Goal: Task Accomplishment & Management: Complete application form

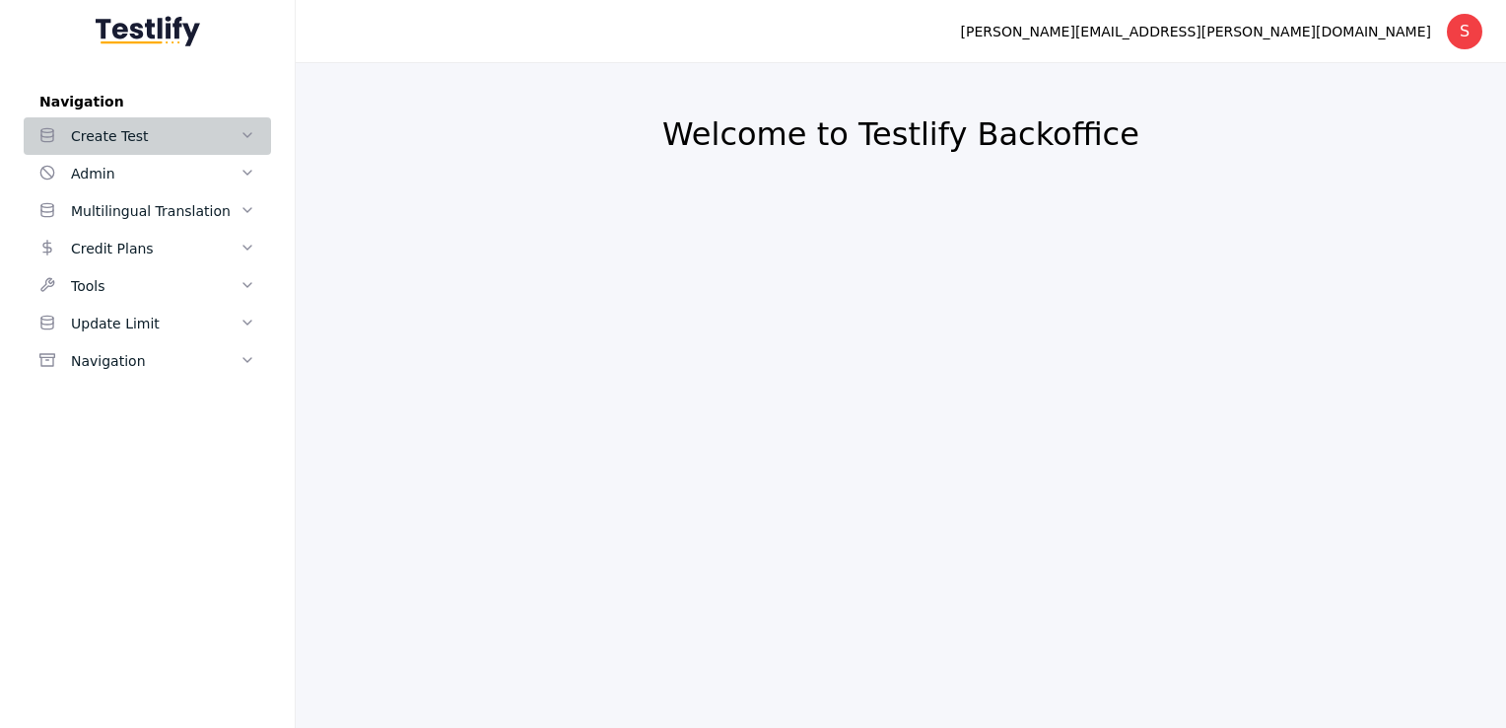
click at [239, 141] on div "Create Test" at bounding box center [155, 136] width 169 height 24
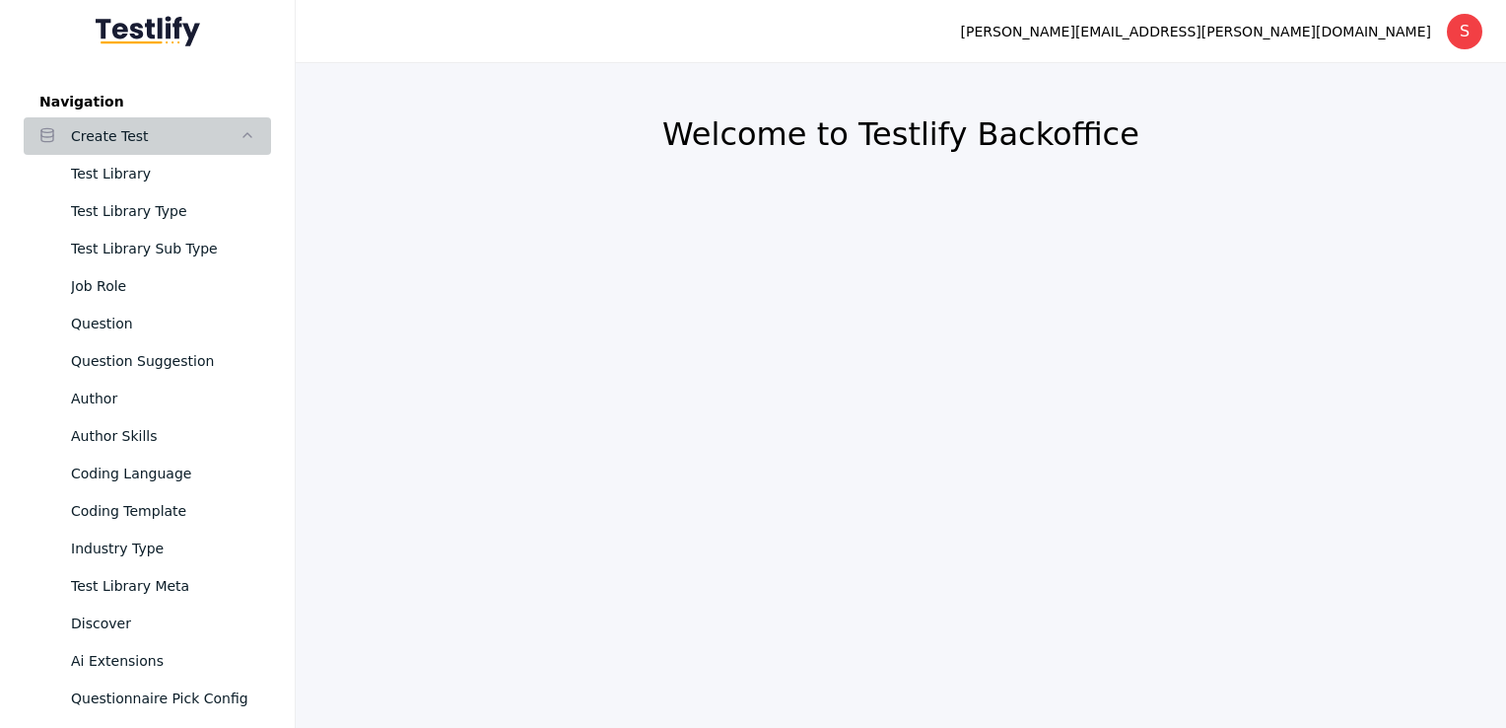
click at [240, 141] on icon at bounding box center [248, 135] width 16 height 16
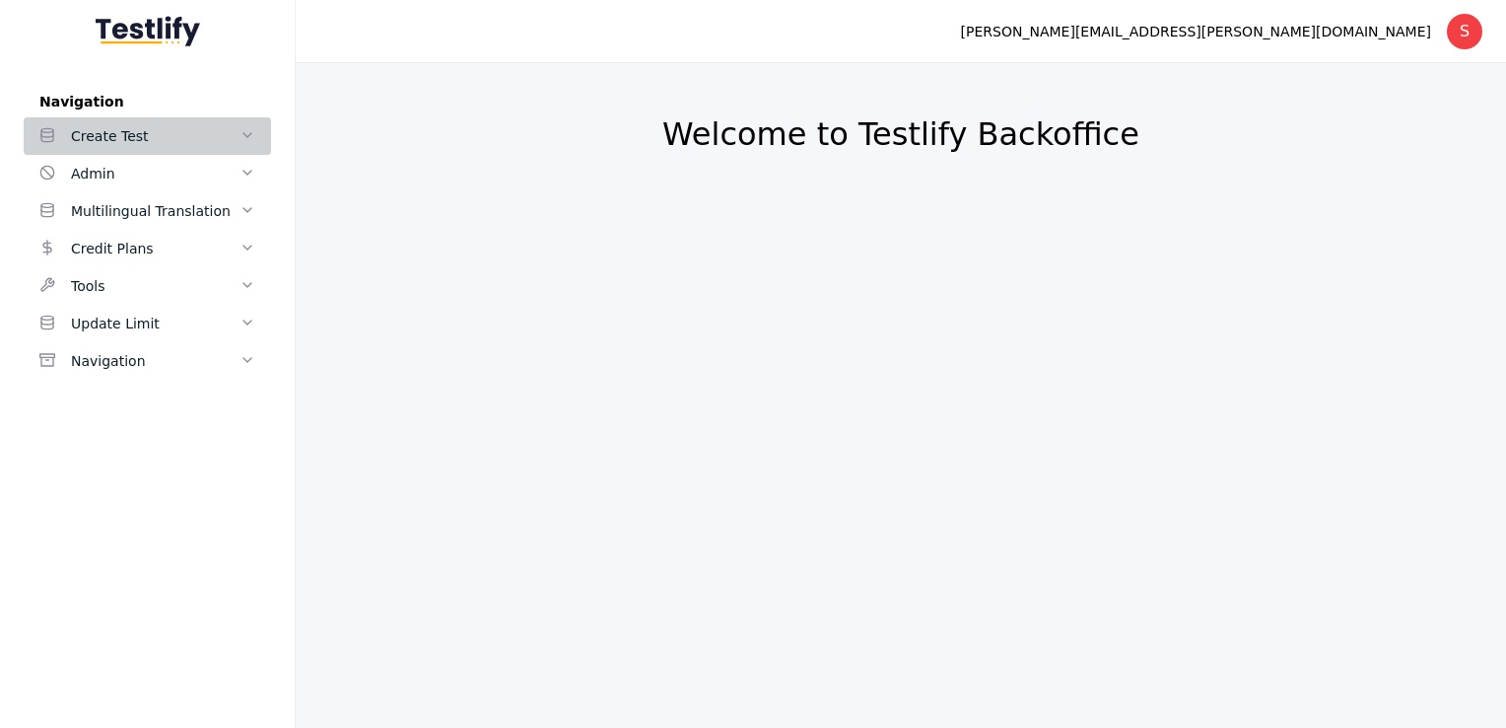
click at [248, 143] on icon at bounding box center [248, 135] width 16 height 16
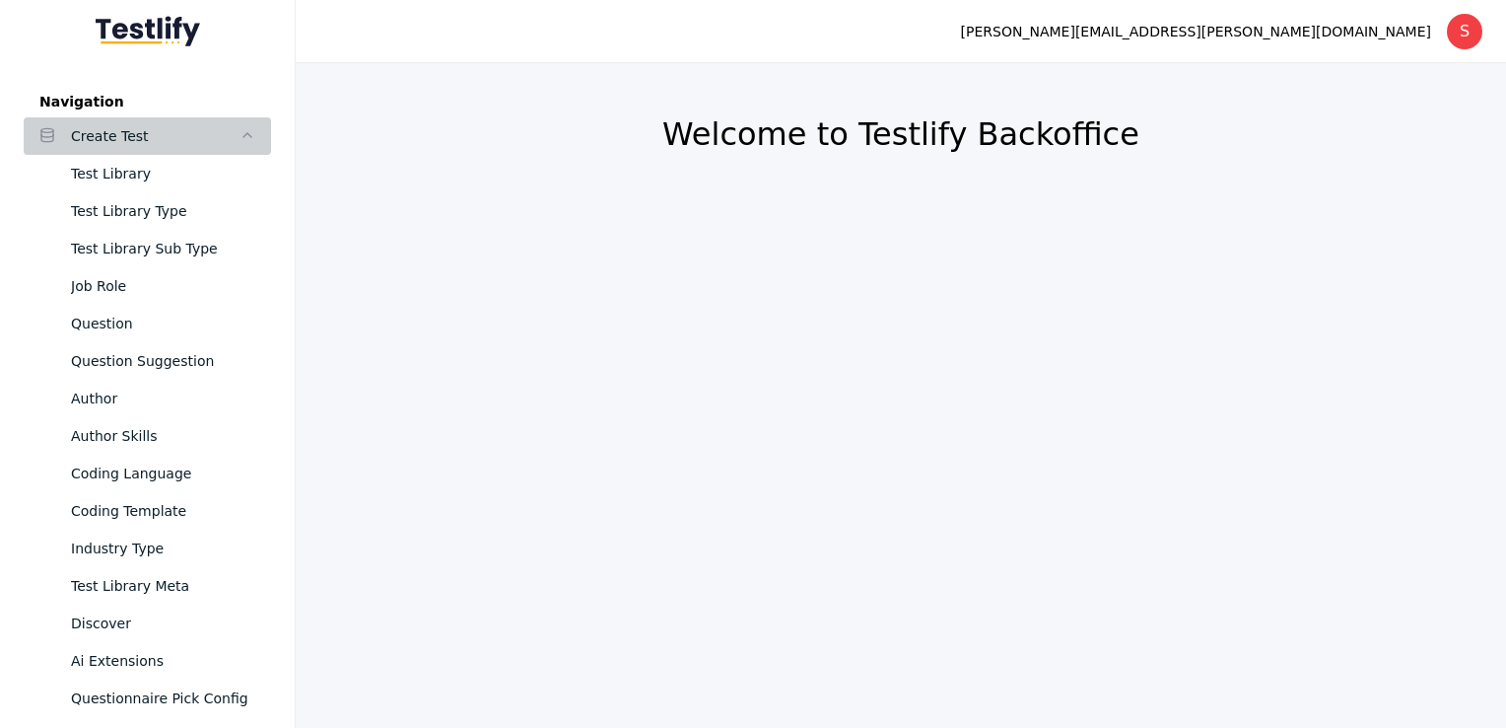
click at [248, 143] on link "Create Test" at bounding box center [147, 135] width 247 height 37
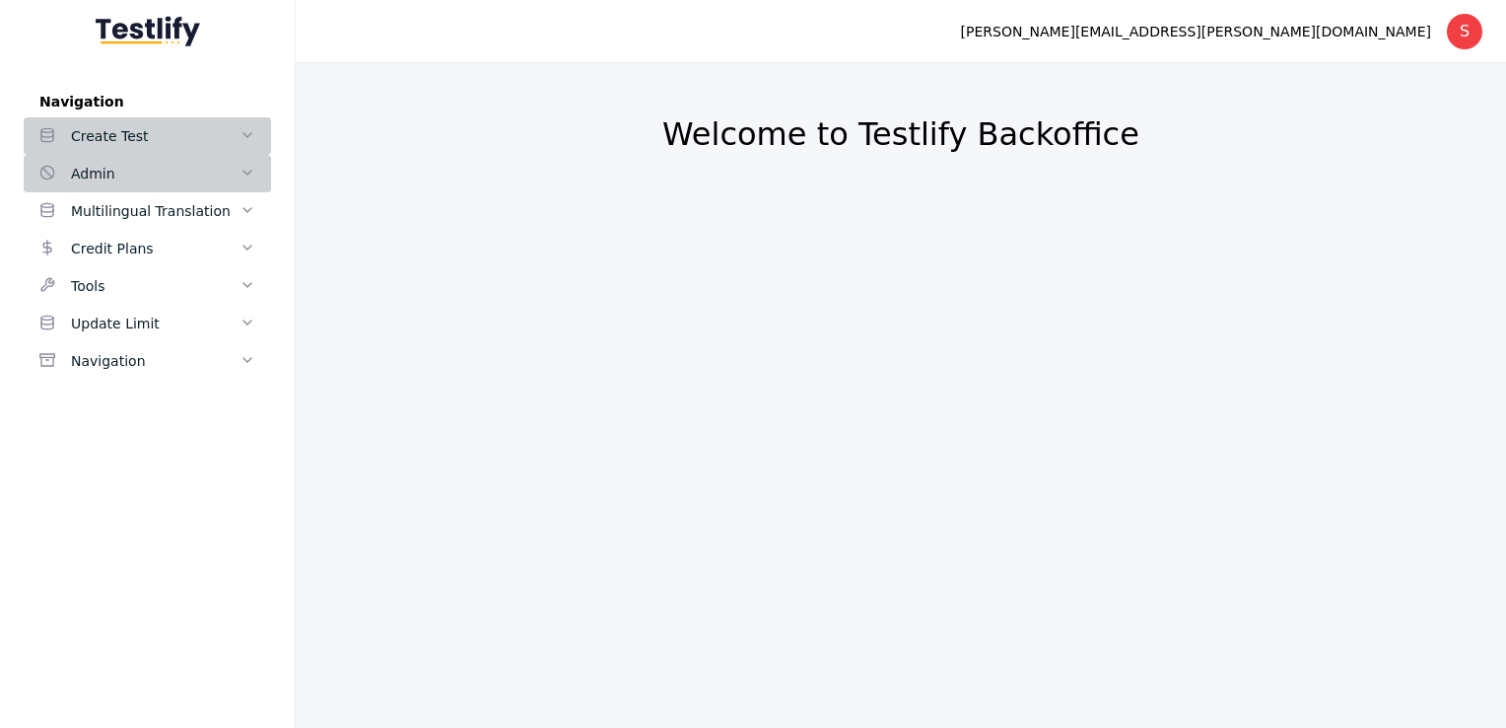
click at [240, 165] on span at bounding box center [248, 174] width 16 height 18
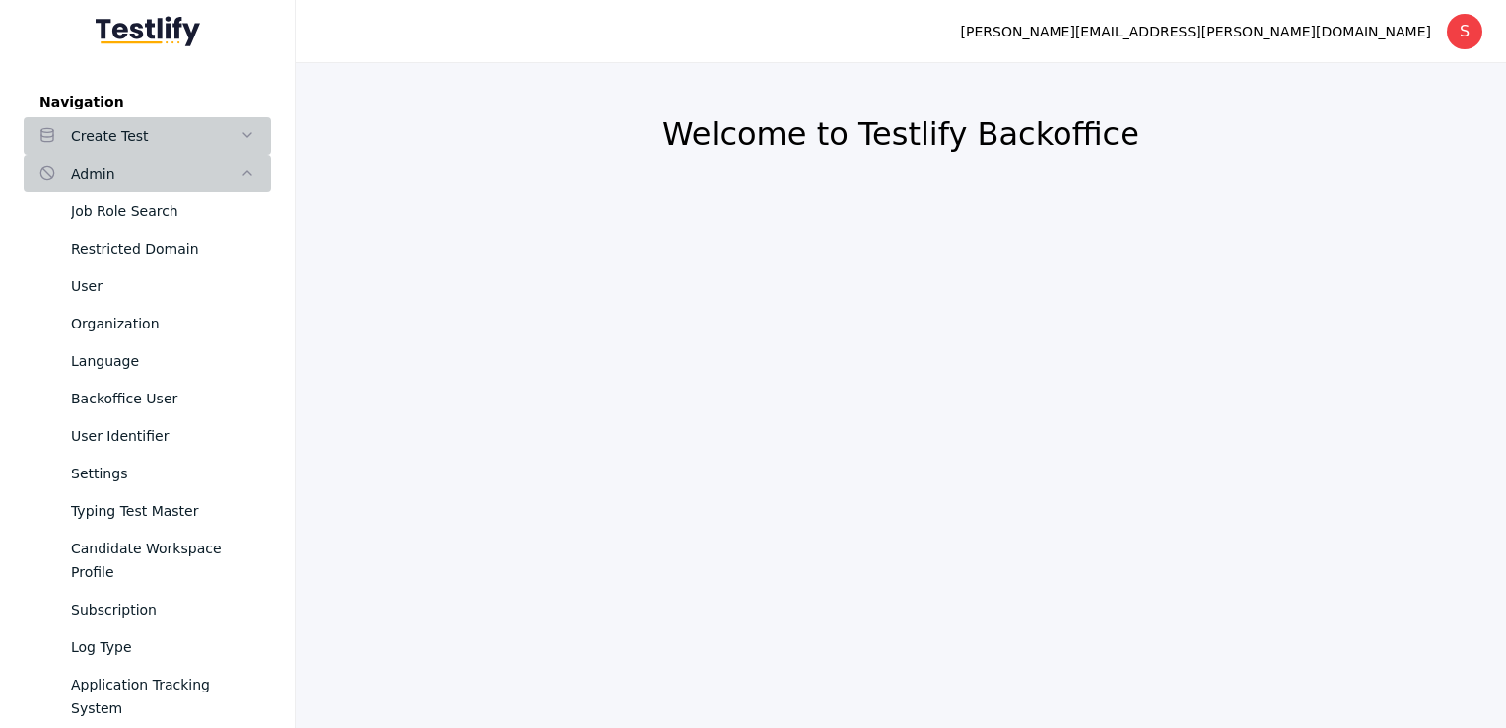
click at [240, 165] on span at bounding box center [248, 174] width 16 height 18
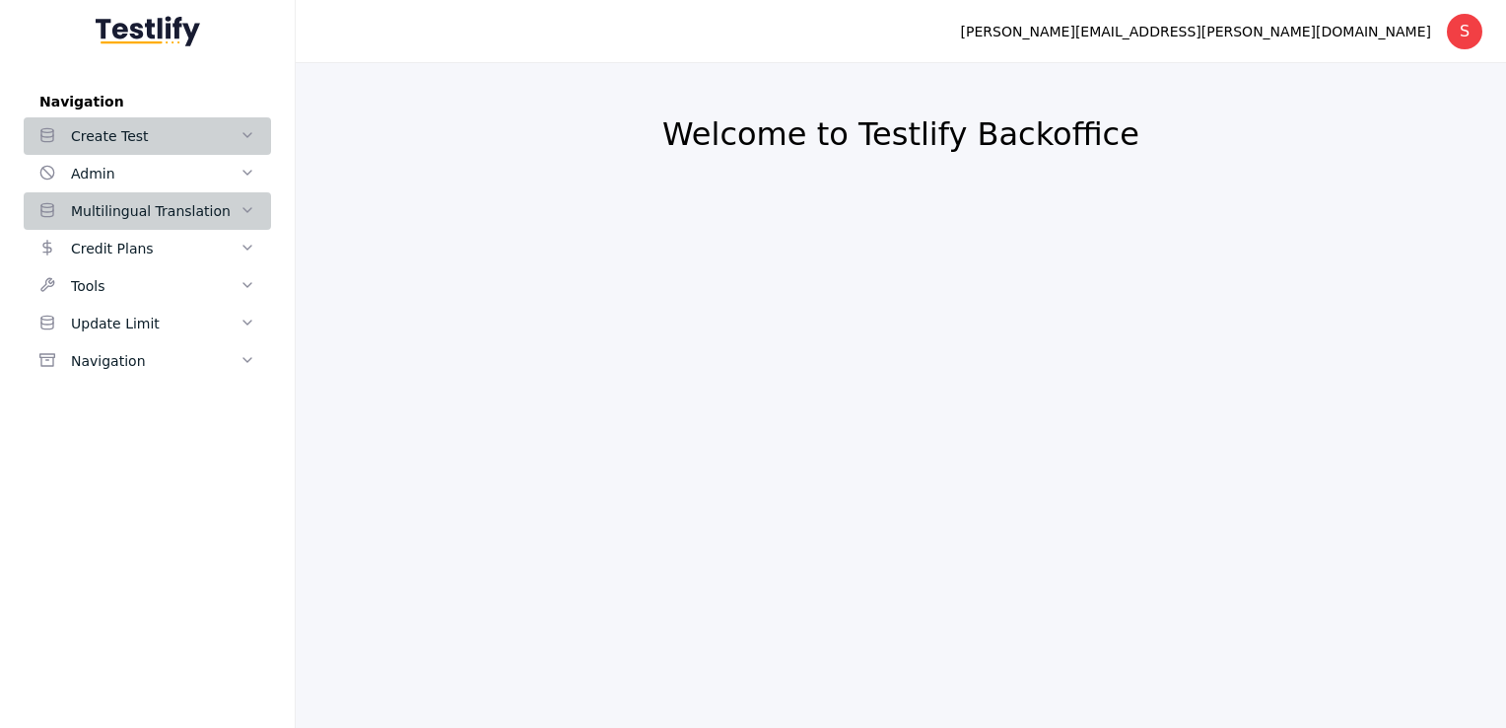
click at [245, 210] on polyline at bounding box center [248, 210] width 8 height 4
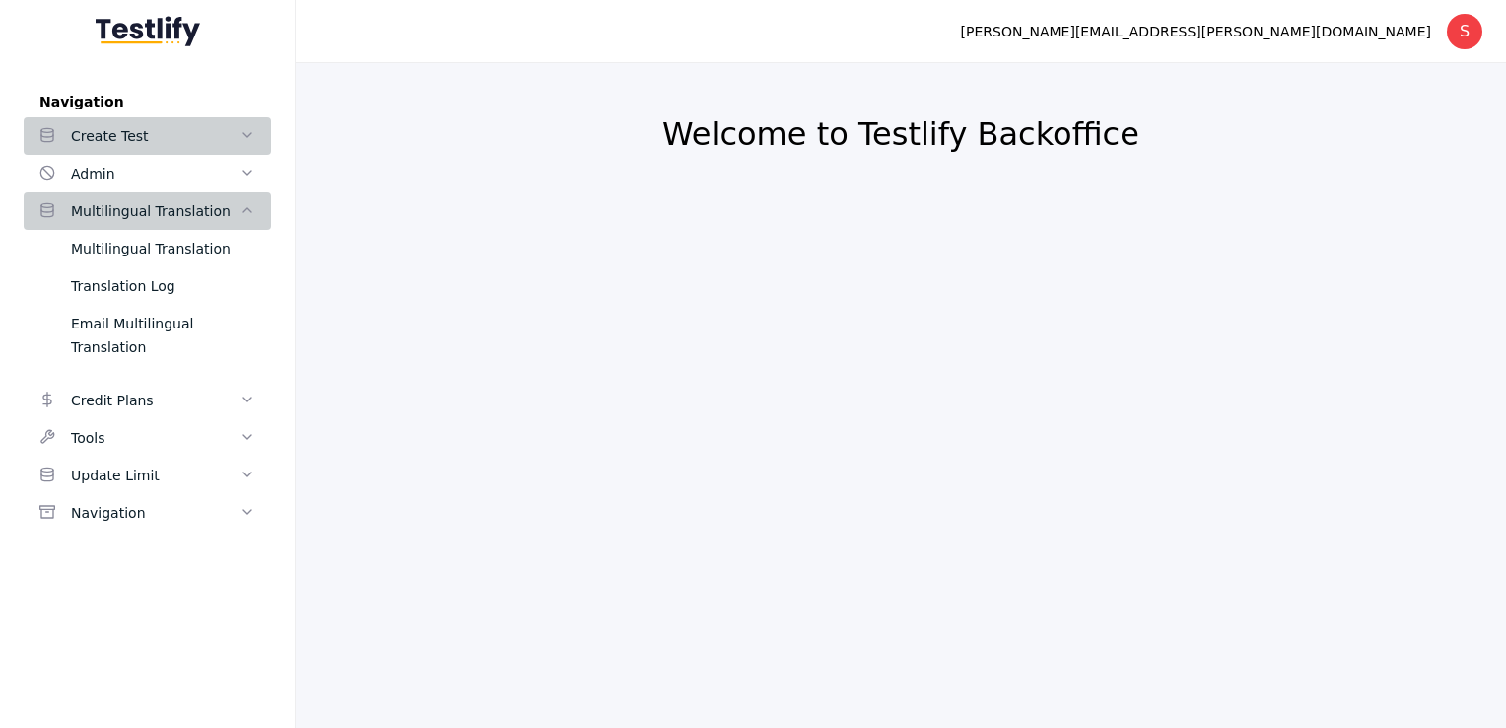
click at [245, 210] on icon at bounding box center [248, 210] width 16 height 16
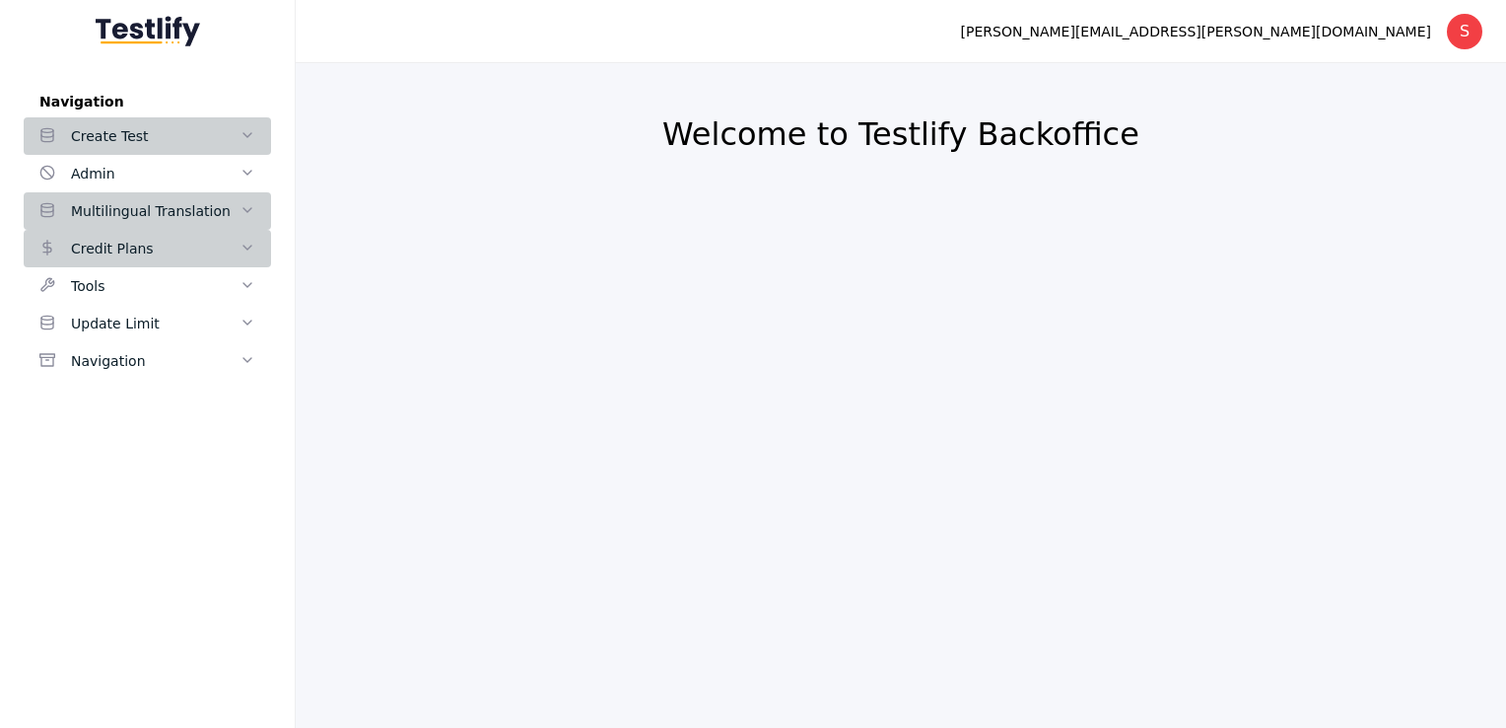
click at [245, 247] on polyline at bounding box center [248, 247] width 8 height 4
click at [322, 221] on section "Welcome to Testlify Backoffice" at bounding box center [901, 395] width 1211 height 665
click at [205, 148] on link "Create Test" at bounding box center [147, 135] width 247 height 37
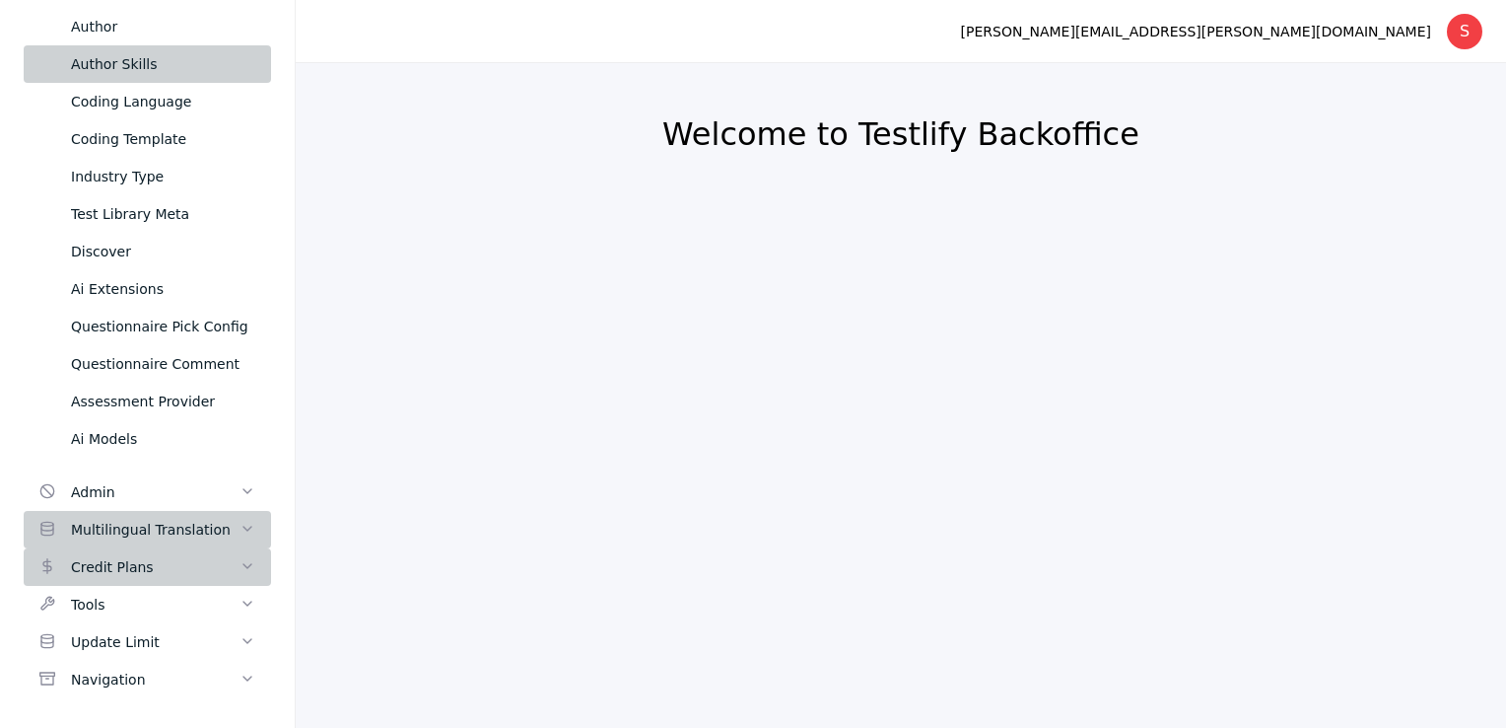
scroll to position [381, 0]
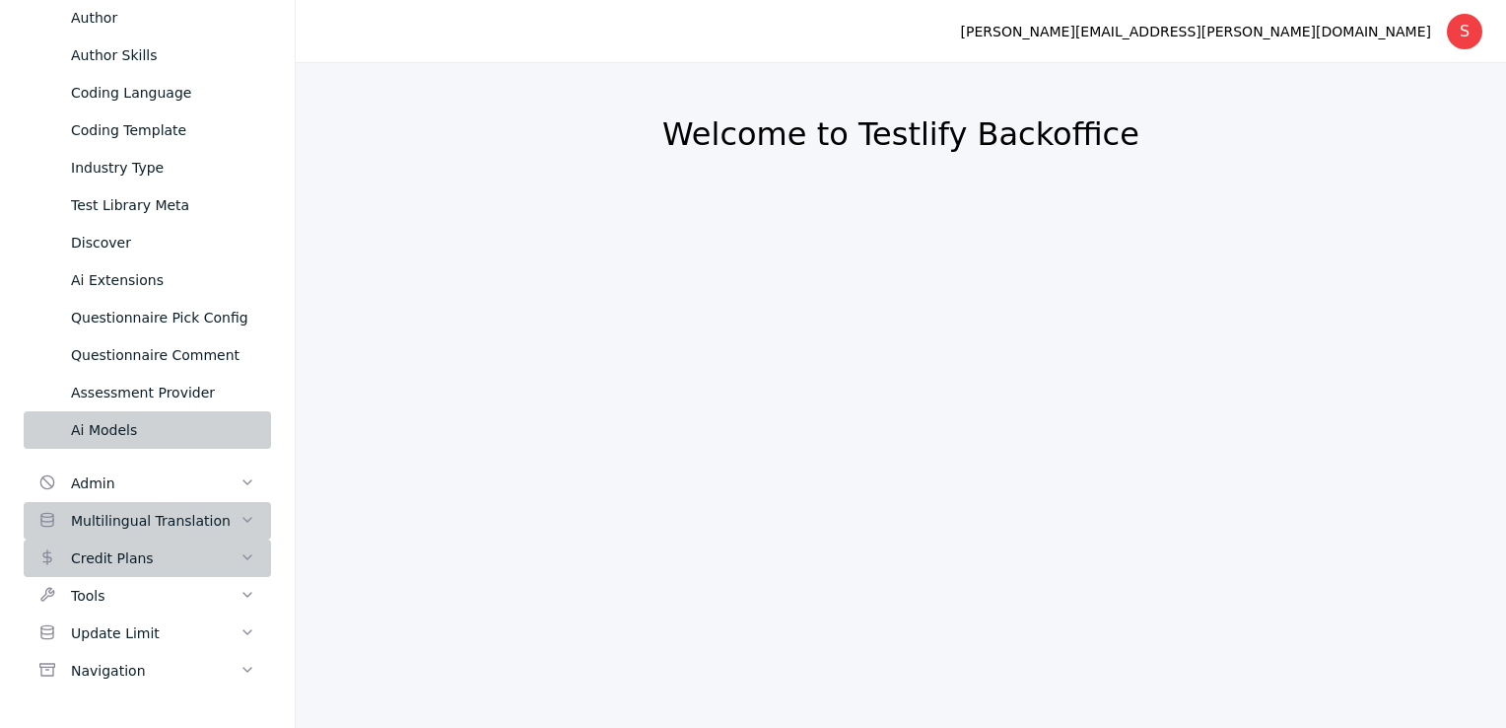
click at [146, 424] on div "Ai Models" at bounding box center [163, 430] width 184 height 24
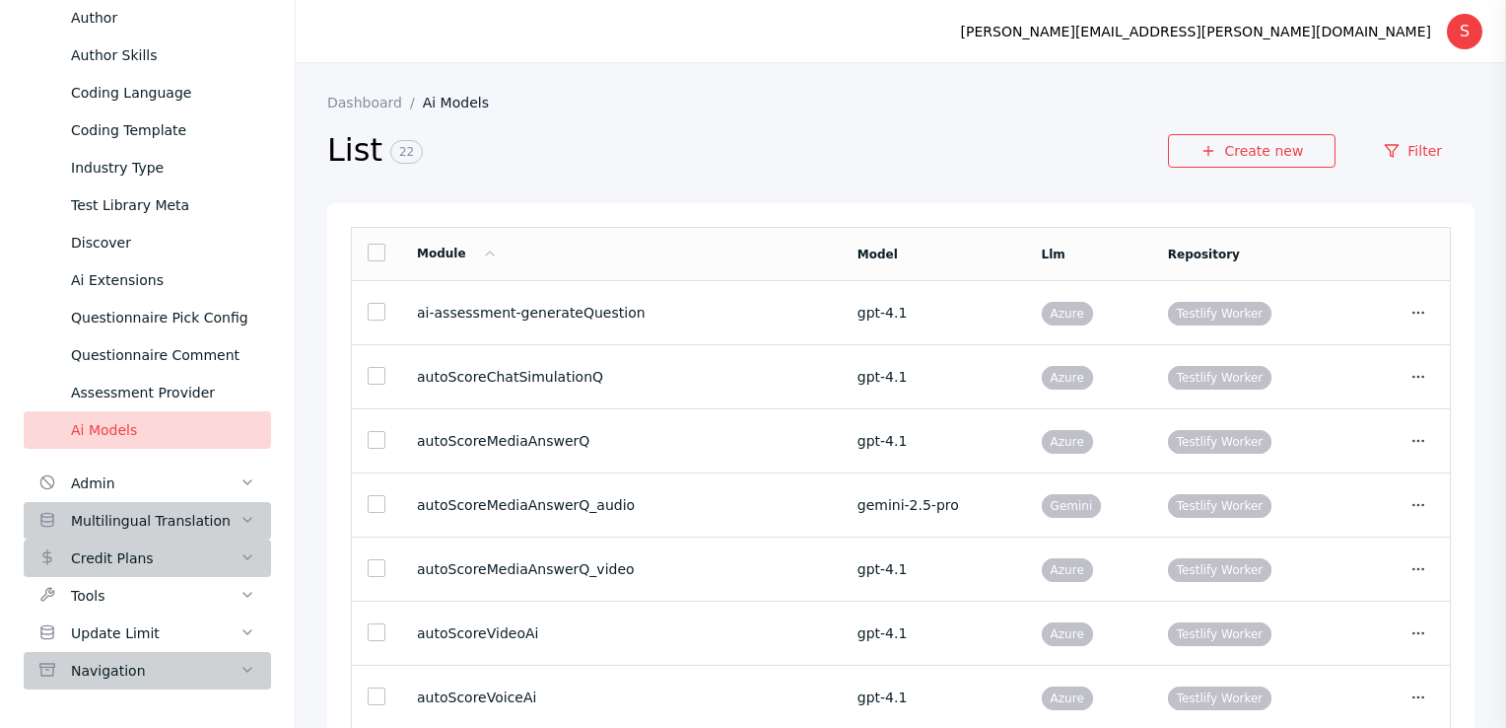
click at [217, 682] on link "Navigation" at bounding box center [147, 670] width 247 height 37
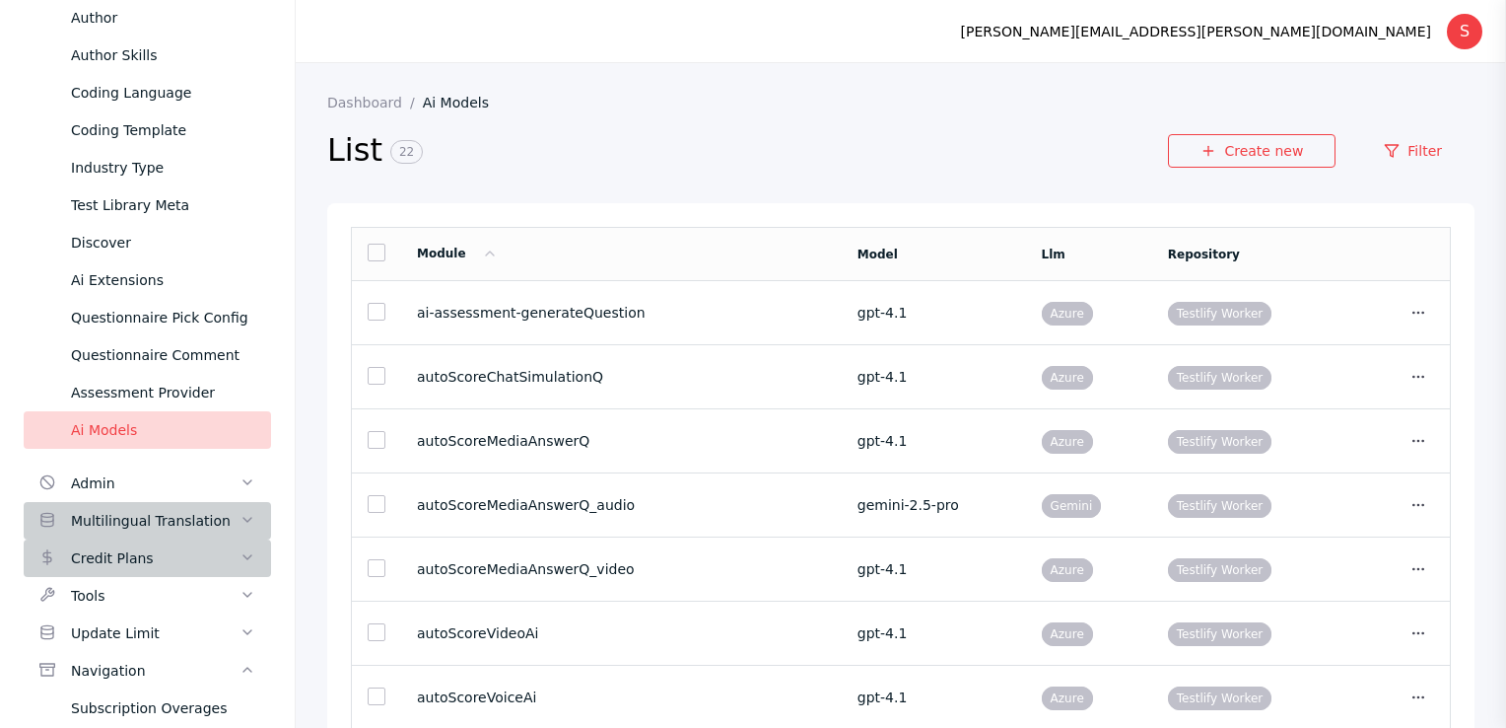
scroll to position [434, 0]
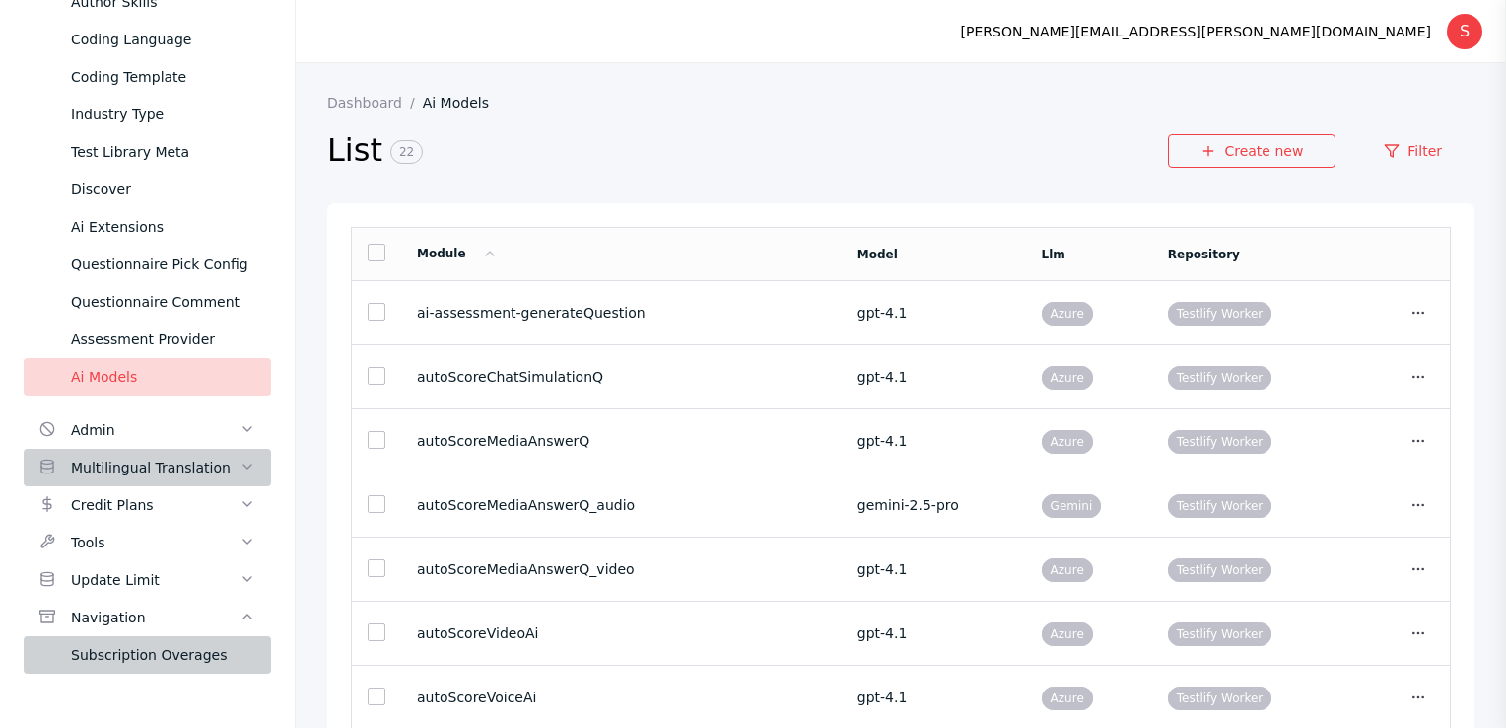
click at [187, 653] on div "Subscription Overages" at bounding box center [163, 655] width 184 height 24
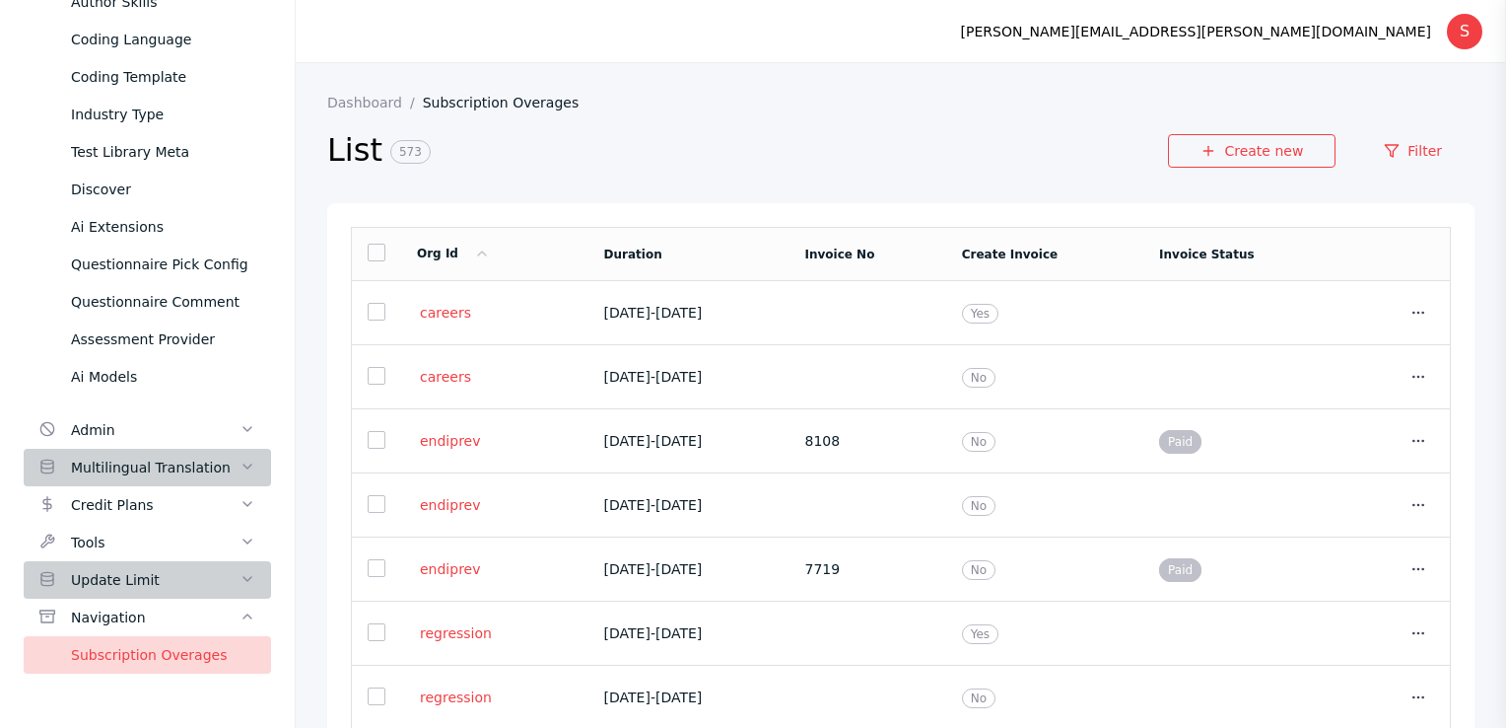
click at [219, 569] on div "Update Limit" at bounding box center [155, 580] width 169 height 24
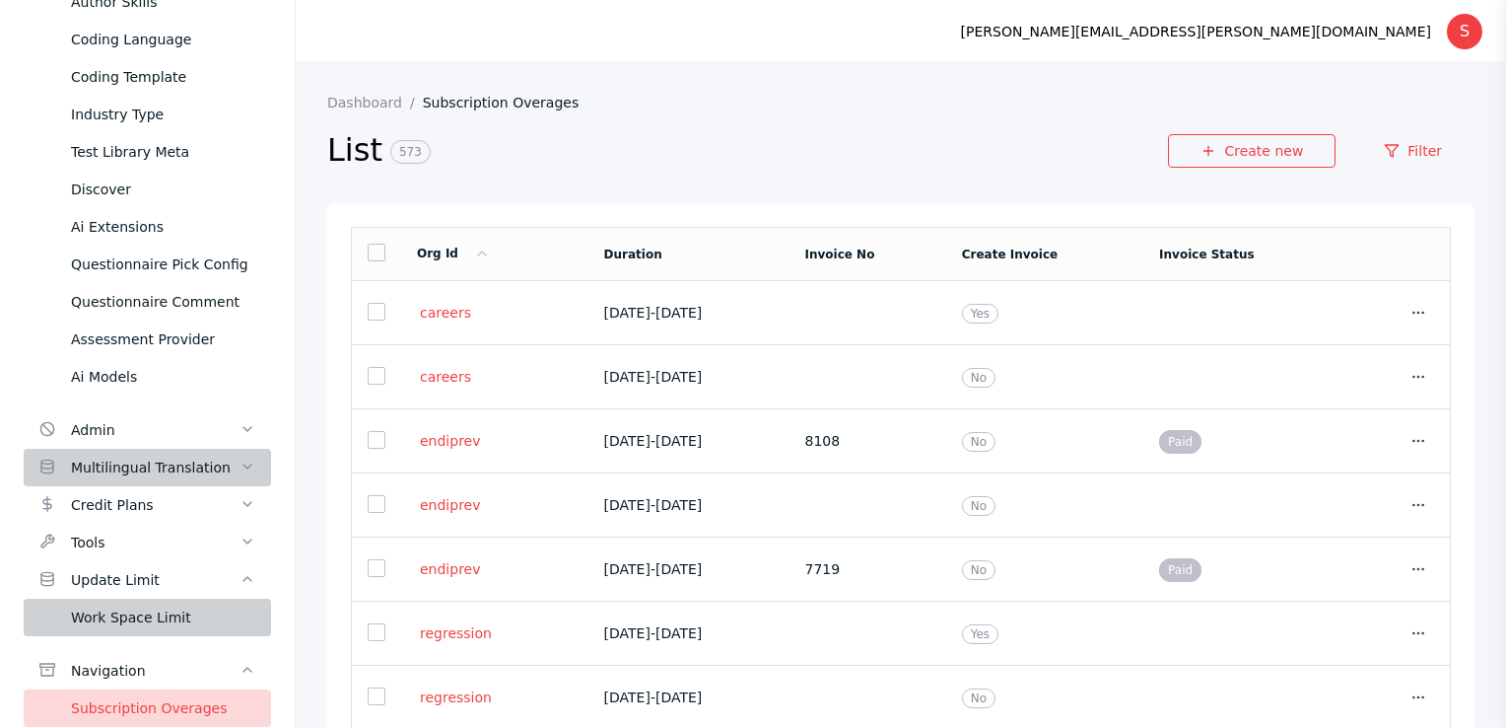
click at [205, 611] on div "Work Space Limit" at bounding box center [163, 617] width 184 height 24
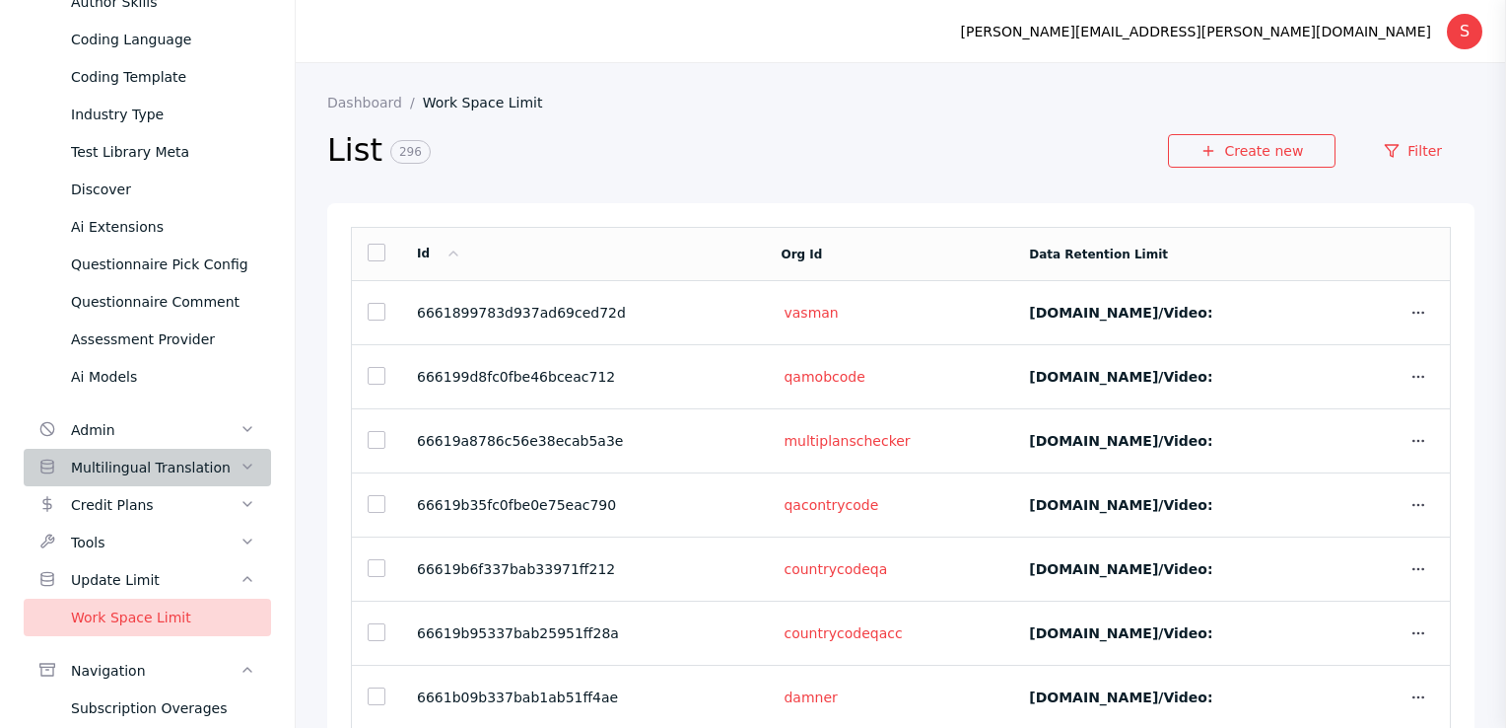
click at [493, 108] on link "Work Space Limit" at bounding box center [491, 103] width 136 height 16
click at [1416, 148] on link "Filter" at bounding box center [1413, 151] width 123 height 34
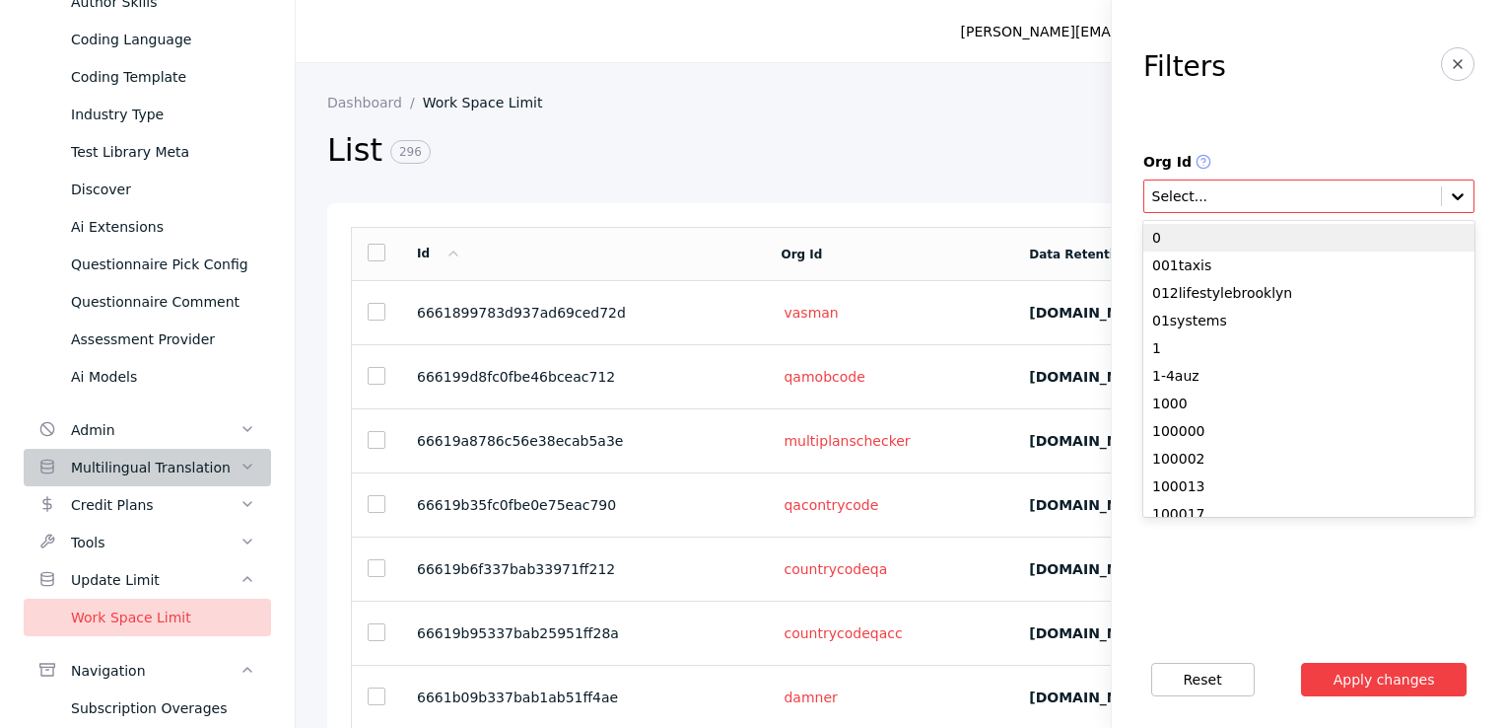
click at [1294, 195] on input "text" at bounding box center [1293, 197] width 285 height 16
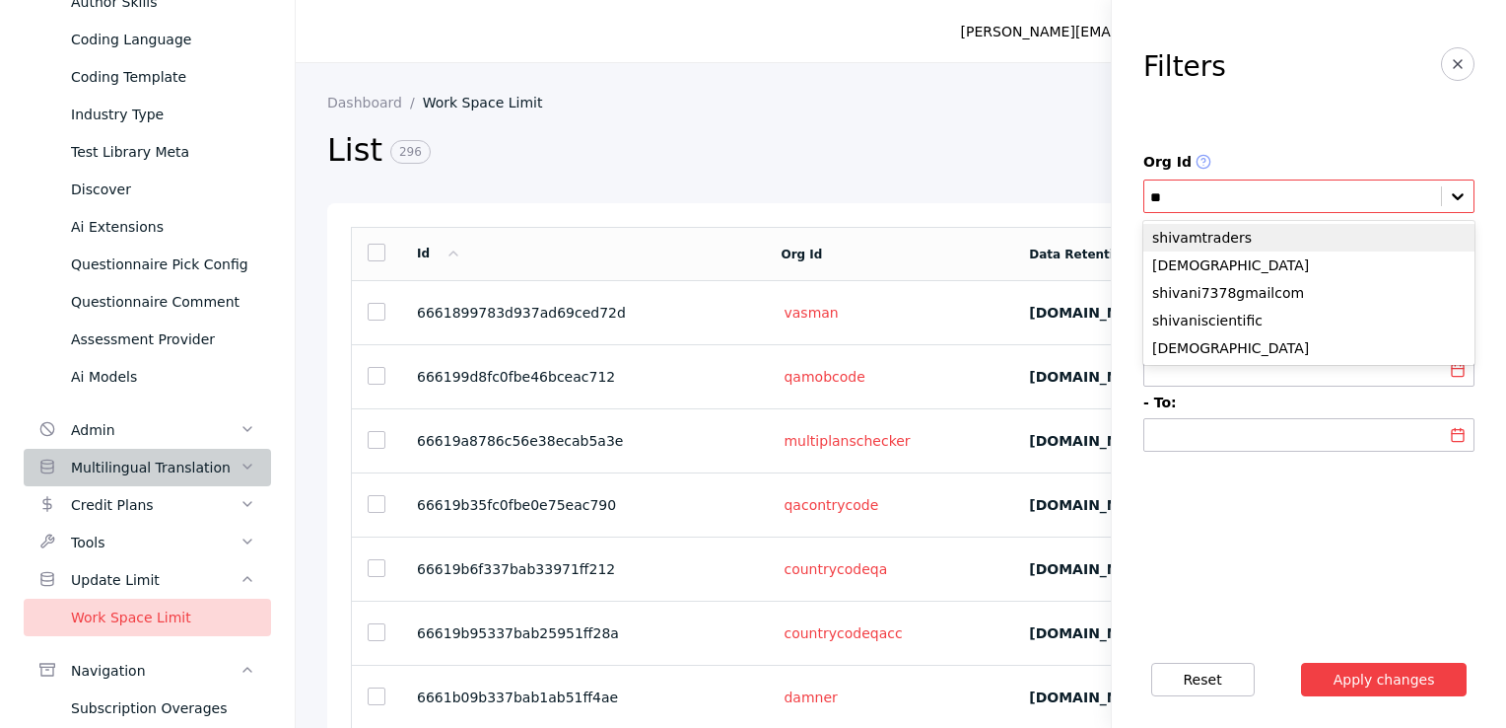
type input "*"
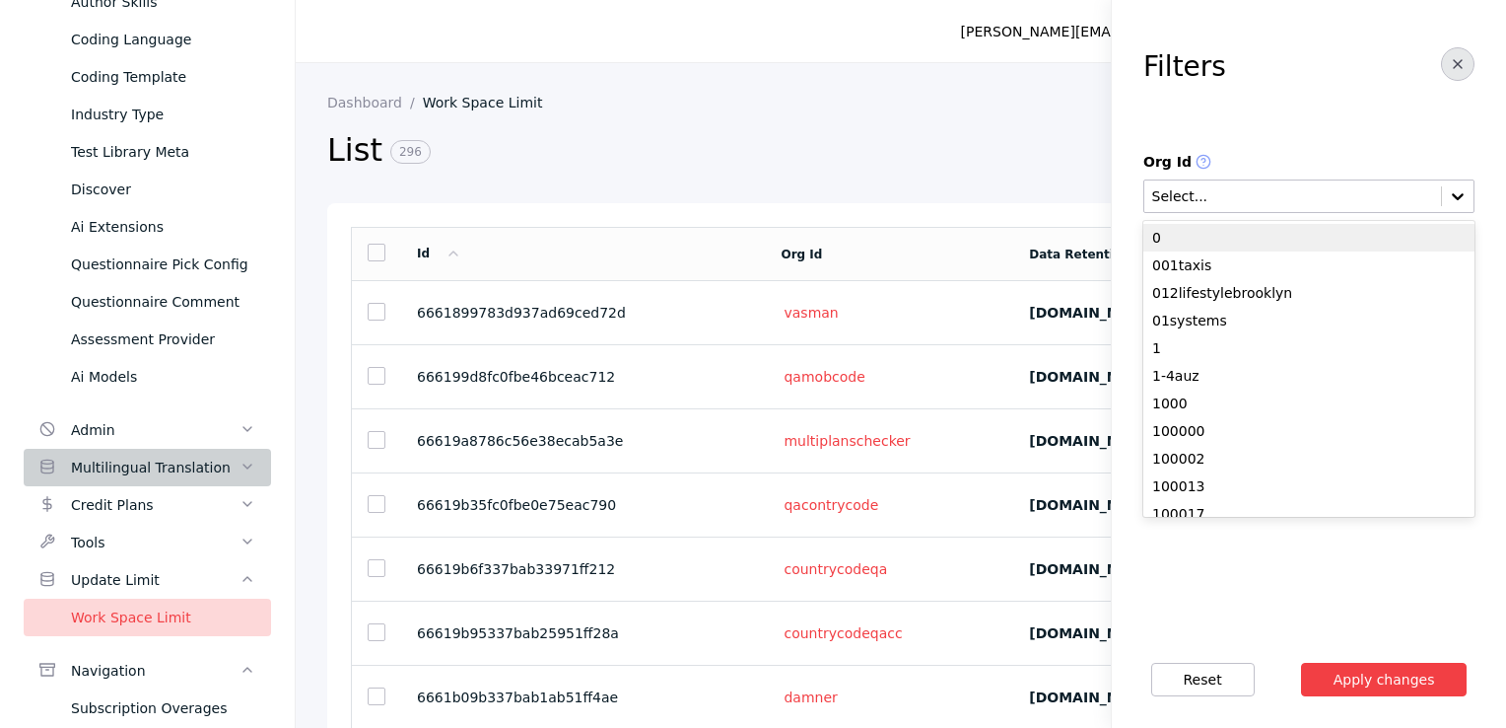
click at [1471, 57] on button "button" at bounding box center [1458, 64] width 34 height 34
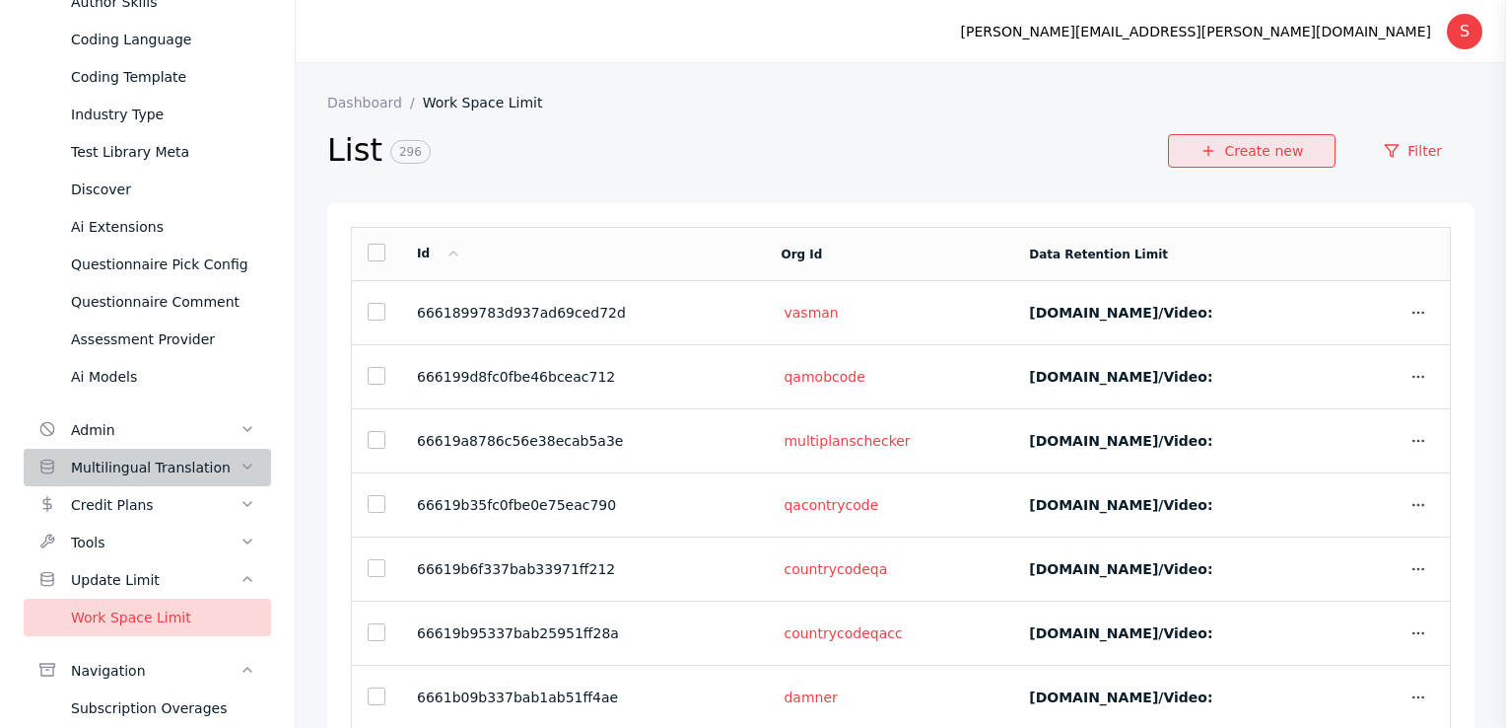
click at [1255, 152] on link "Create new" at bounding box center [1252, 151] width 168 height 34
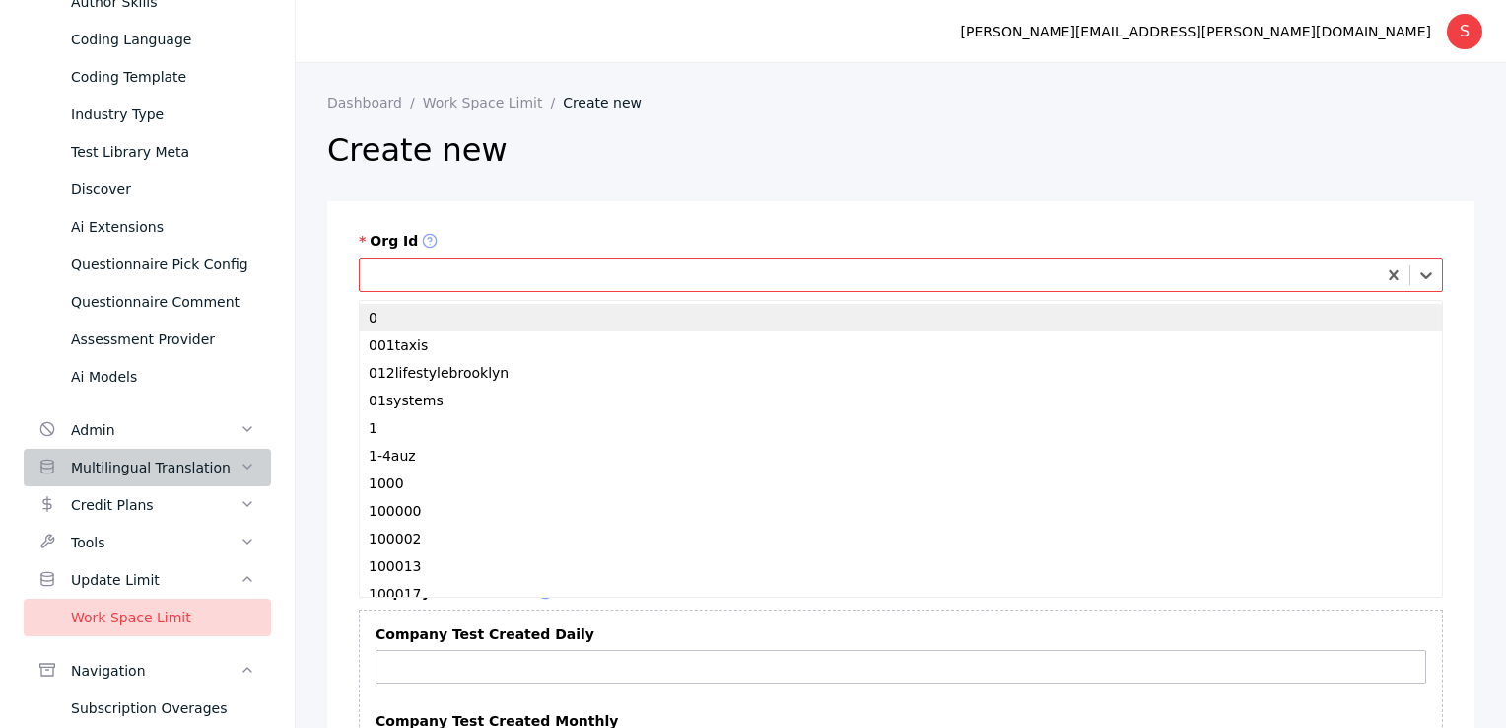
click at [465, 291] on div at bounding box center [901, 275] width 1085 height 34
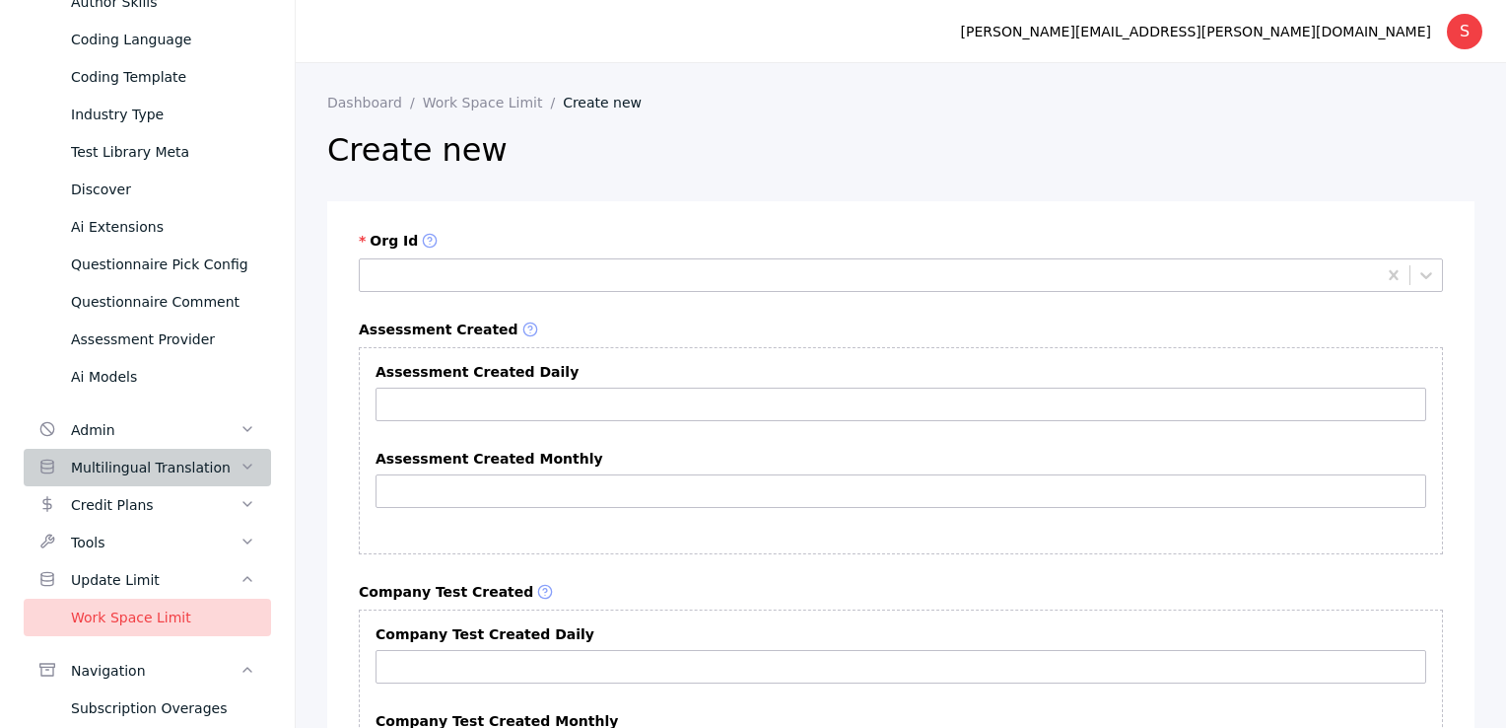
click at [527, 400] on input "Assessment Created Daily" at bounding box center [901, 404] width 1051 height 34
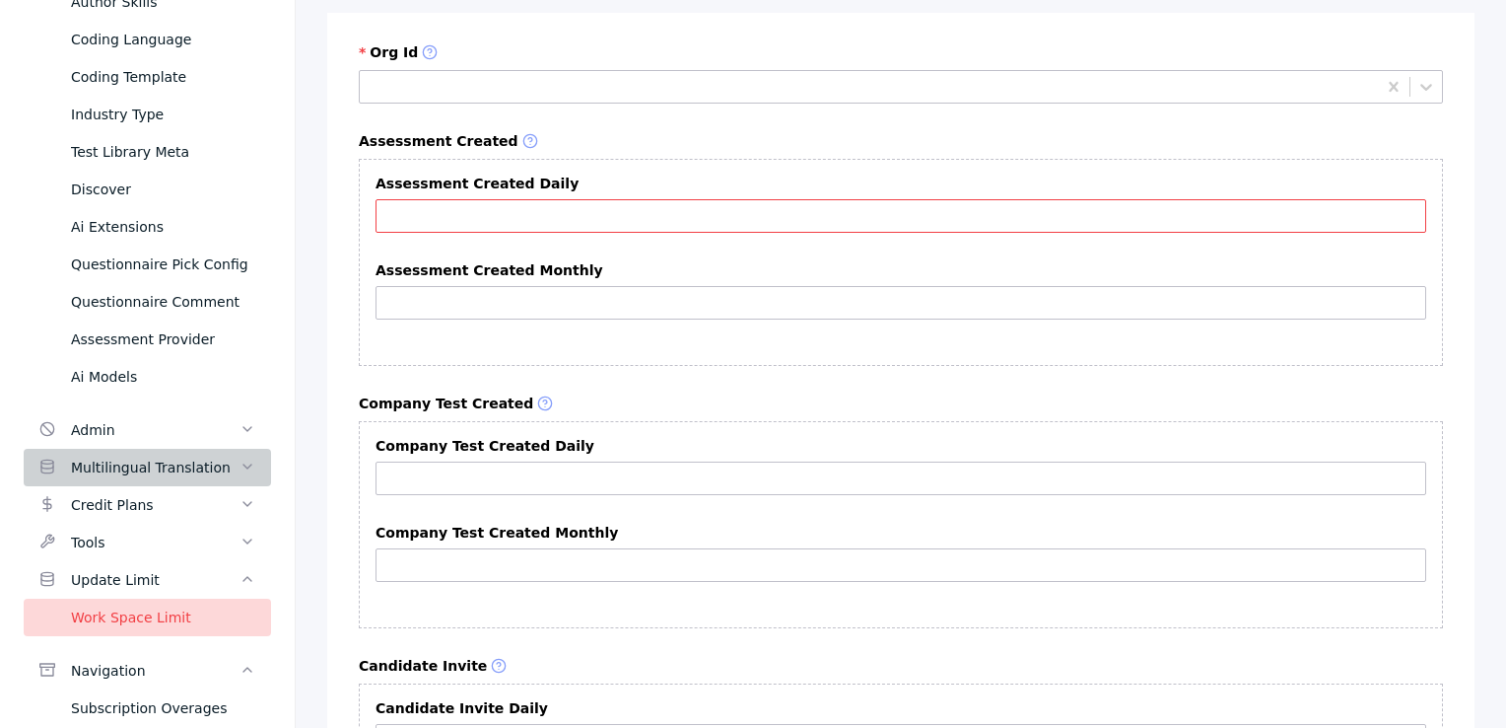
scroll to position [84, 0]
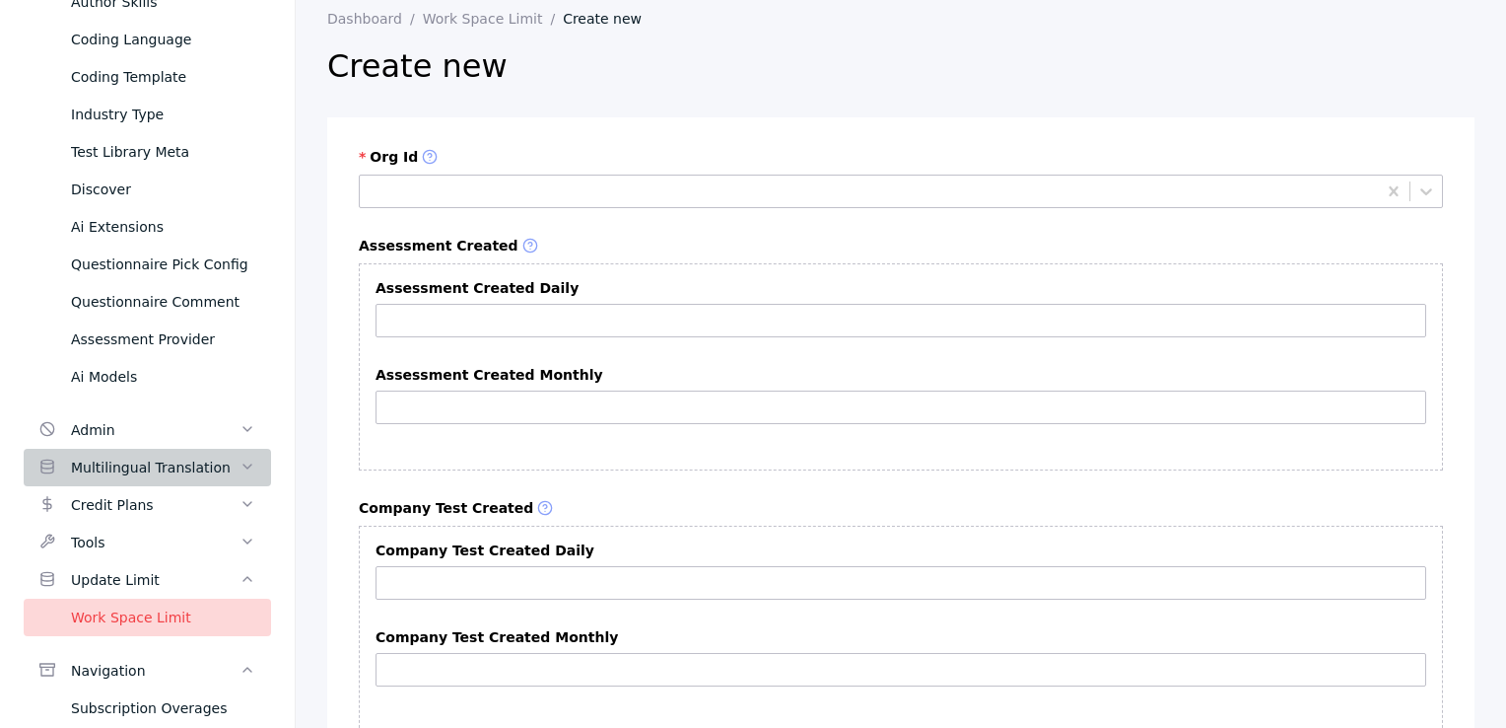
click at [792, 514] on label "Company Test Created" at bounding box center [901, 509] width 1085 height 18
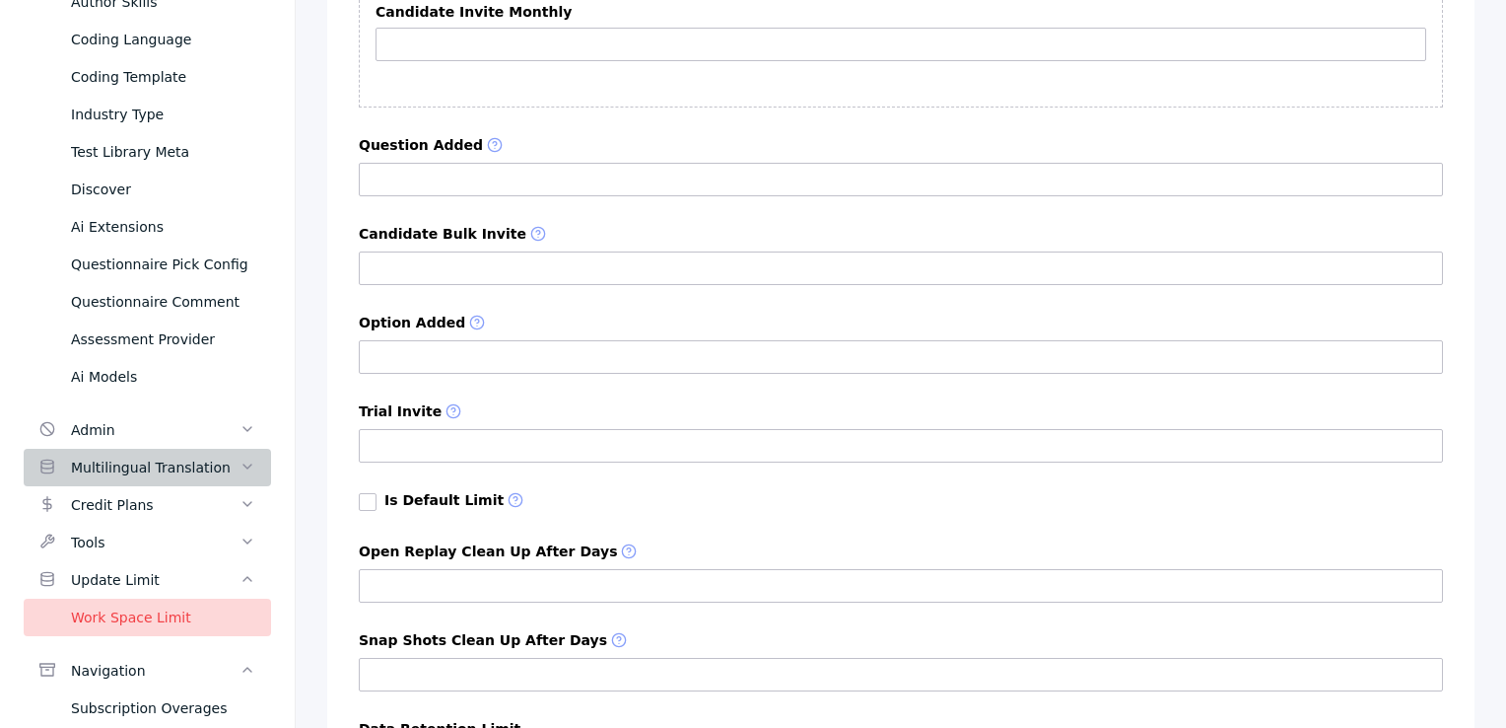
scroll to position [1168, 0]
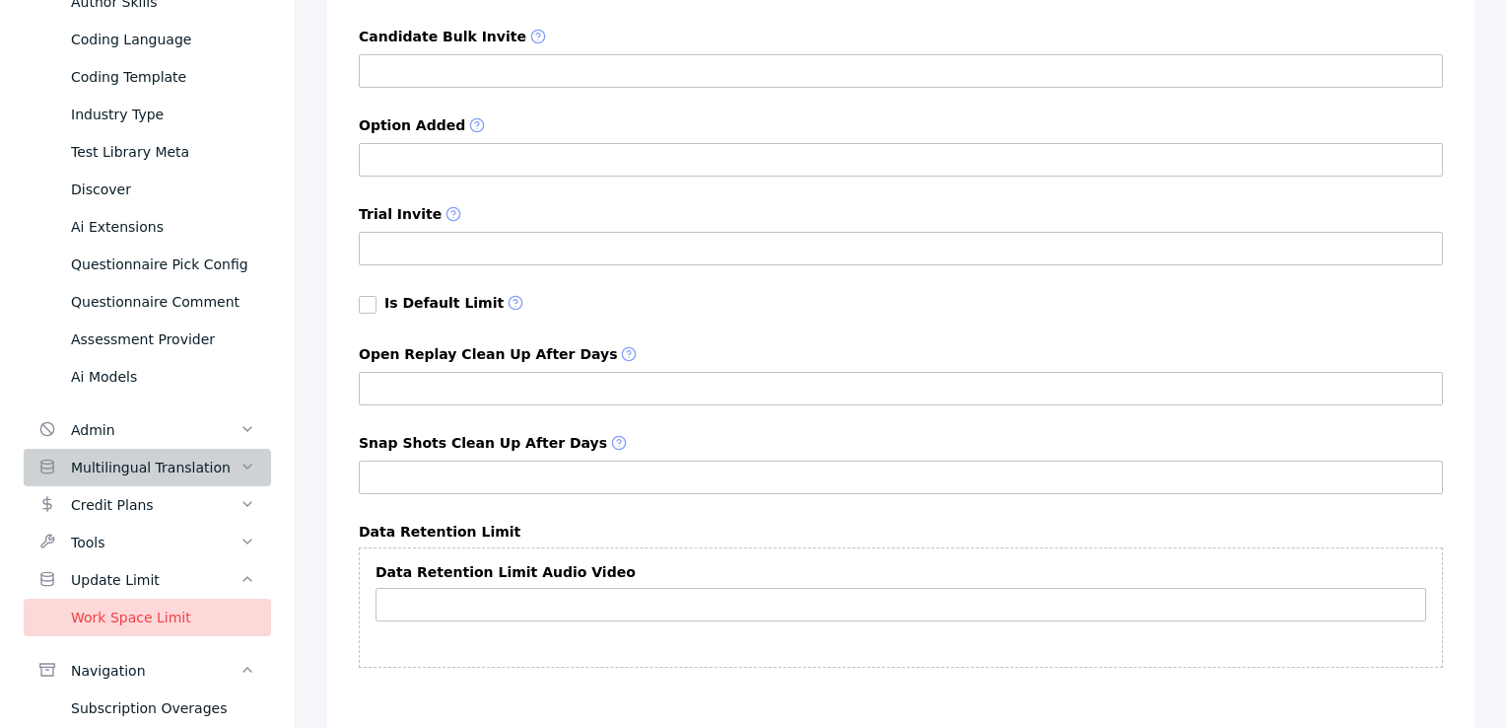
click at [428, 623] on div "Data Retention Limit Audio Video" at bounding box center [901, 599] width 1051 height 71
click at [428, 610] on input "Data Retention Limit Audio Video" at bounding box center [901, 605] width 1051 height 34
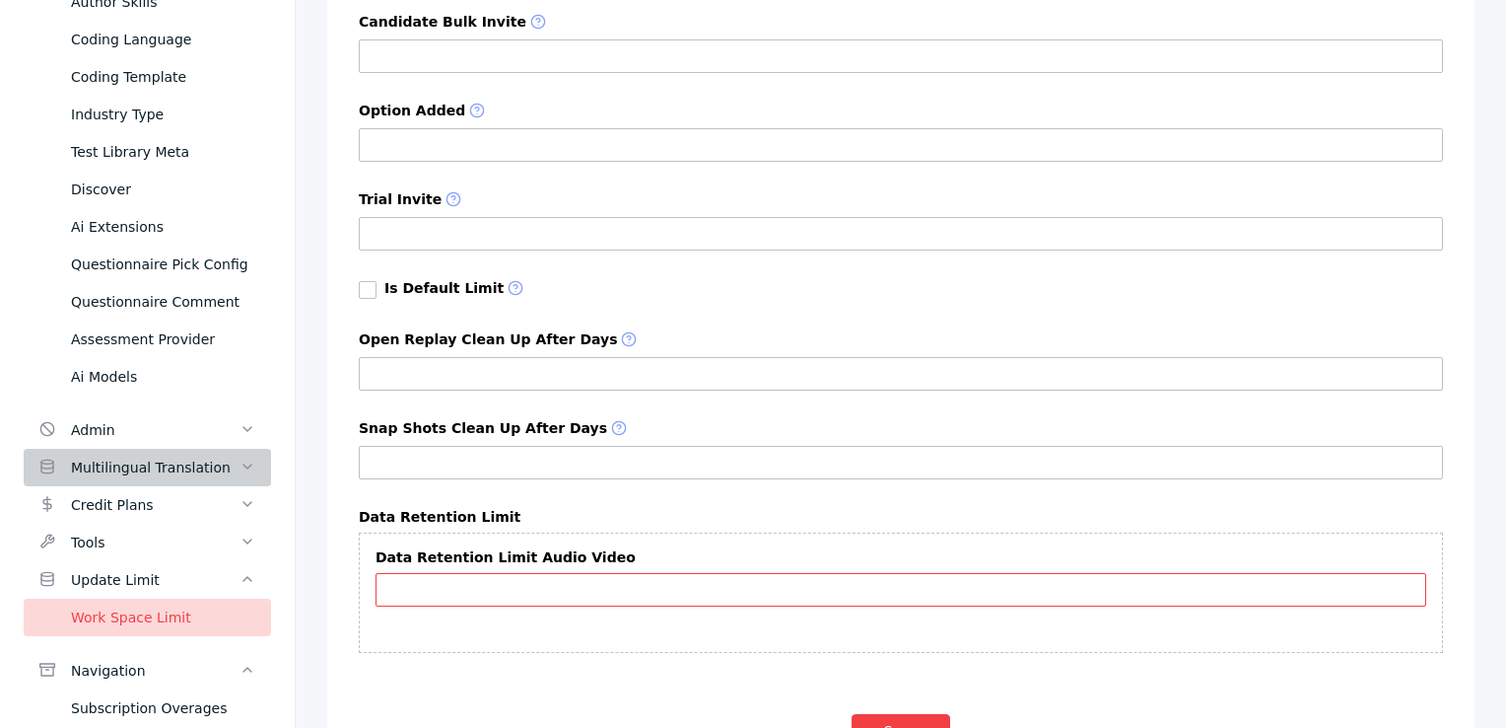
scroll to position [1267, 0]
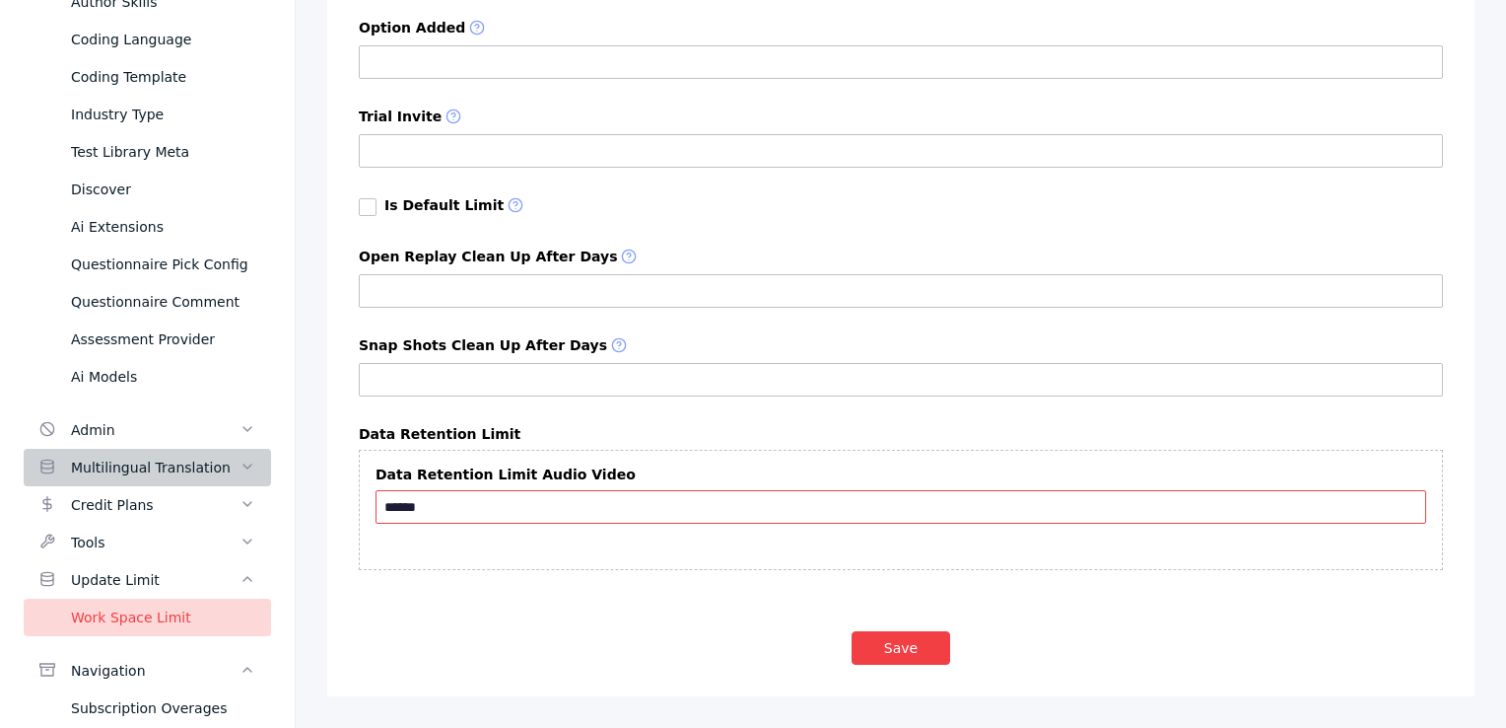
type input "******"
click at [756, 445] on div "Data Retention Limit Data Retention Limit Audio Video ******" at bounding box center [901, 505] width 1085 height 158
click at [898, 637] on button "Save" at bounding box center [901, 648] width 99 height 34
type input "*"
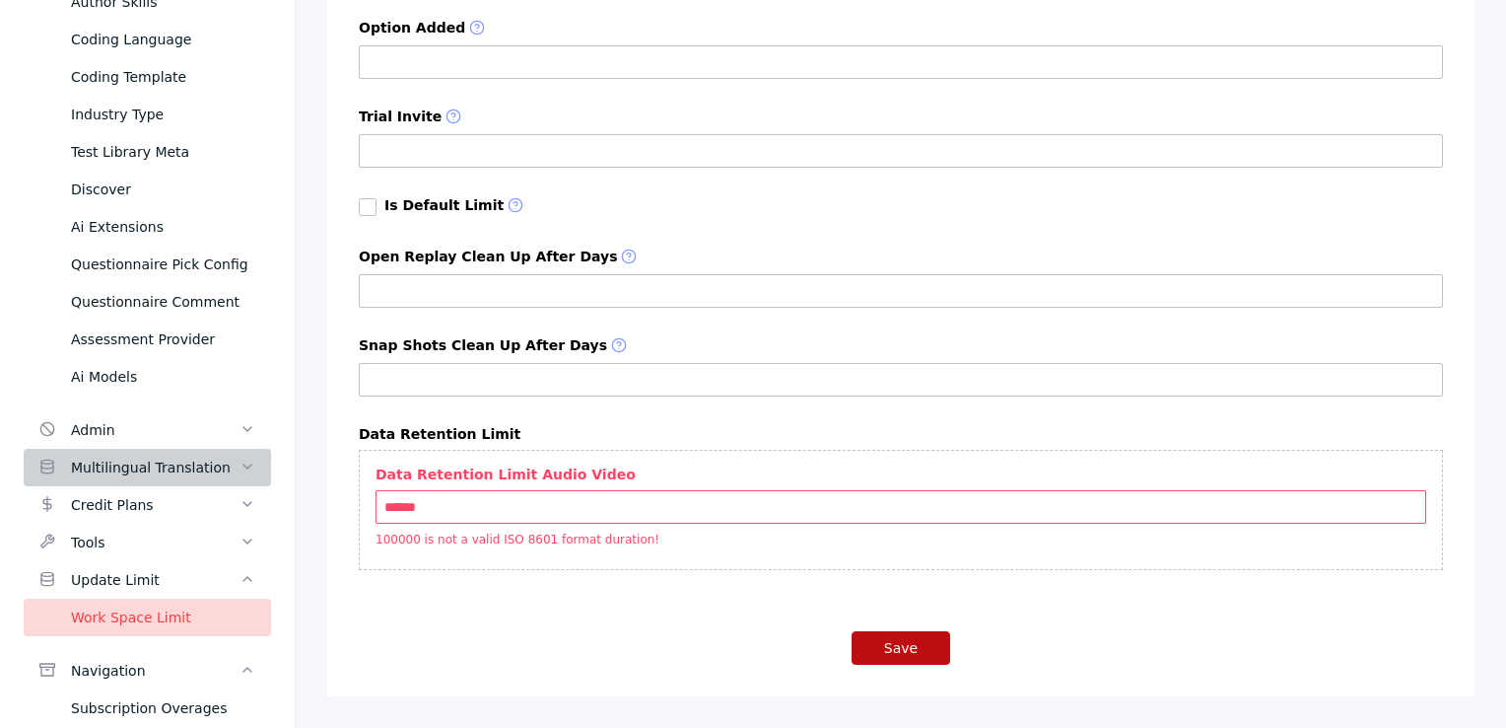
click at [884, 653] on button "Save" at bounding box center [901, 648] width 99 height 34
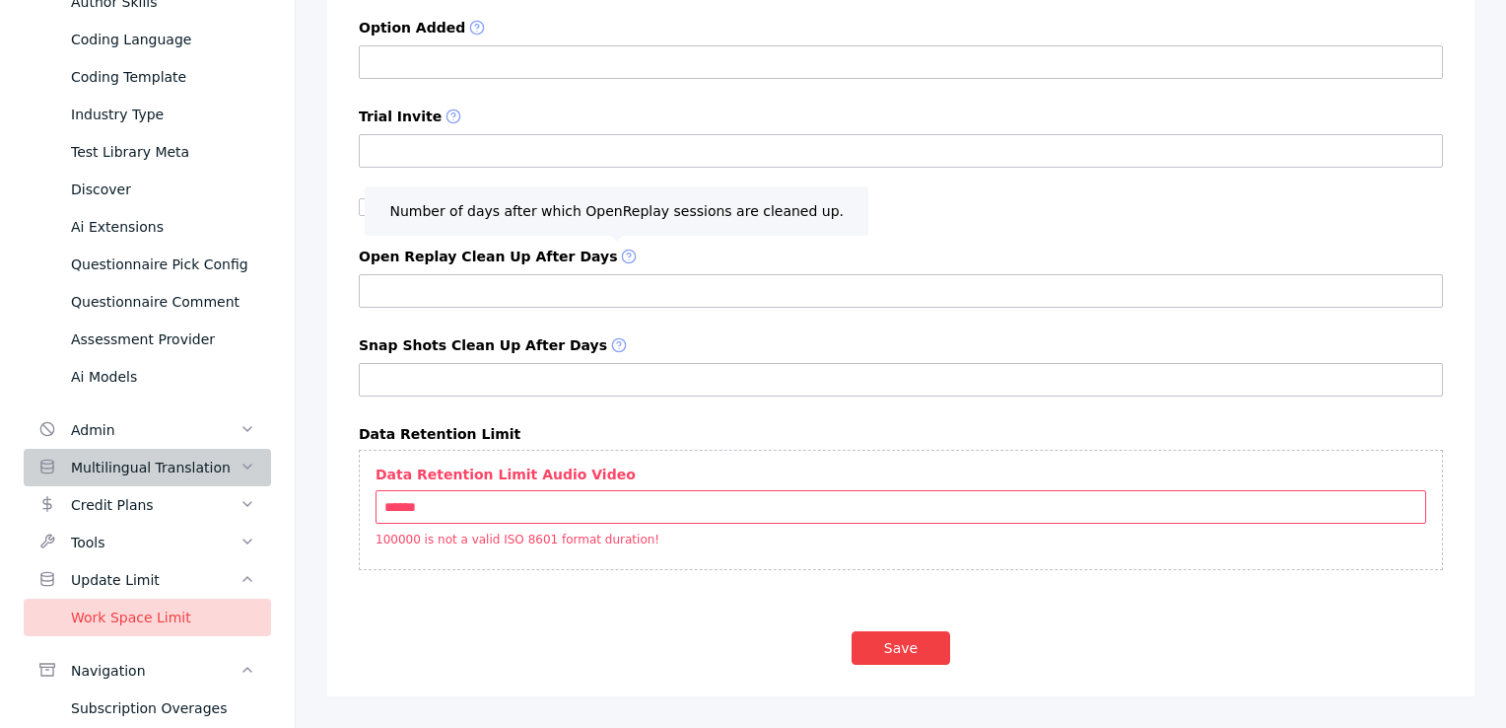
drag, startPoint x: 354, startPoint y: 432, endPoint x: 501, endPoint y: 425, distance: 147.1
copy label "Data Retention Limit"
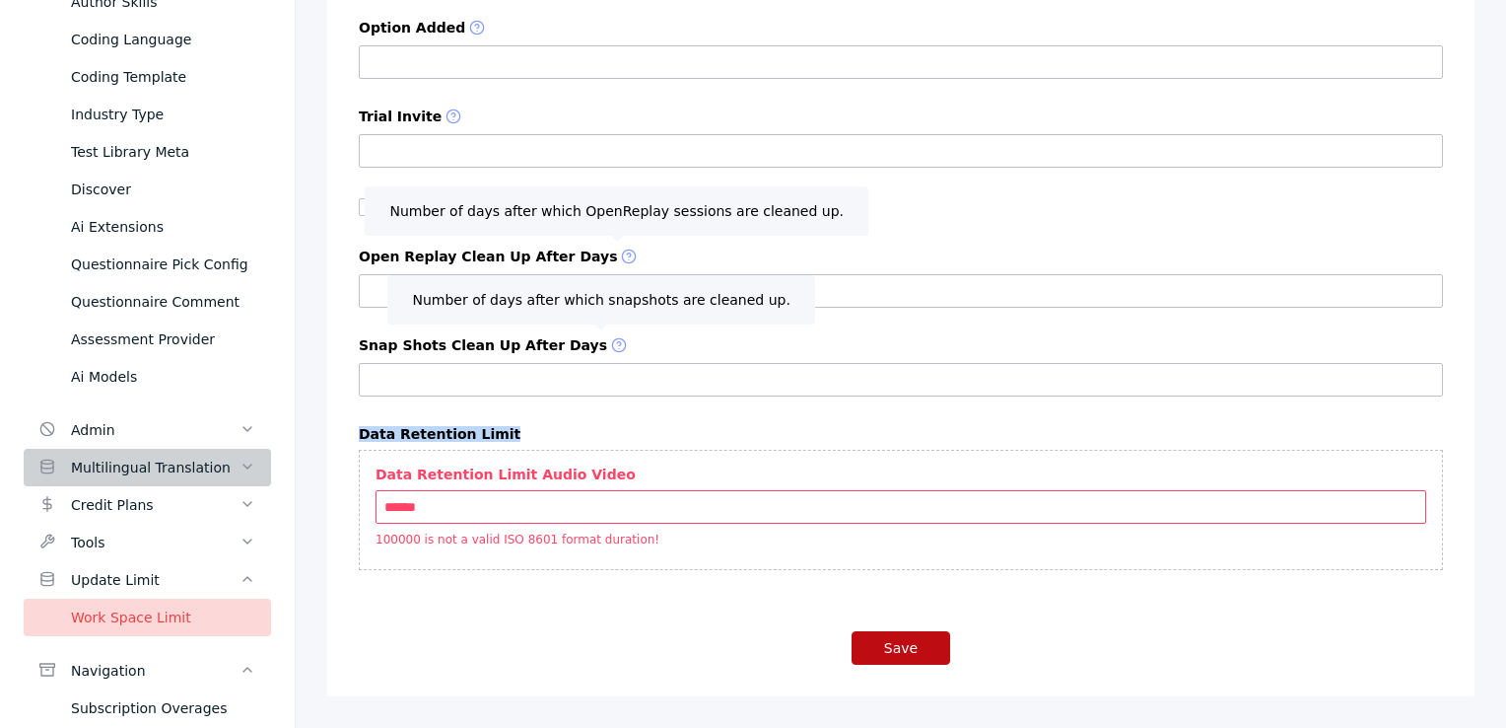
click at [866, 646] on button "Save" at bounding box center [901, 648] width 99 height 34
